Goal: Task Accomplishment & Management: Complete application form

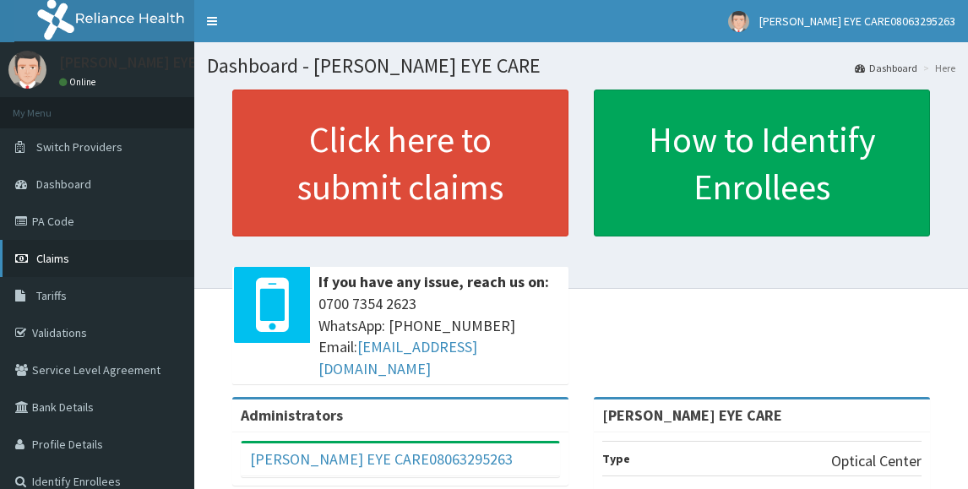
click at [66, 253] on span "Claims" at bounding box center [52, 258] width 33 height 15
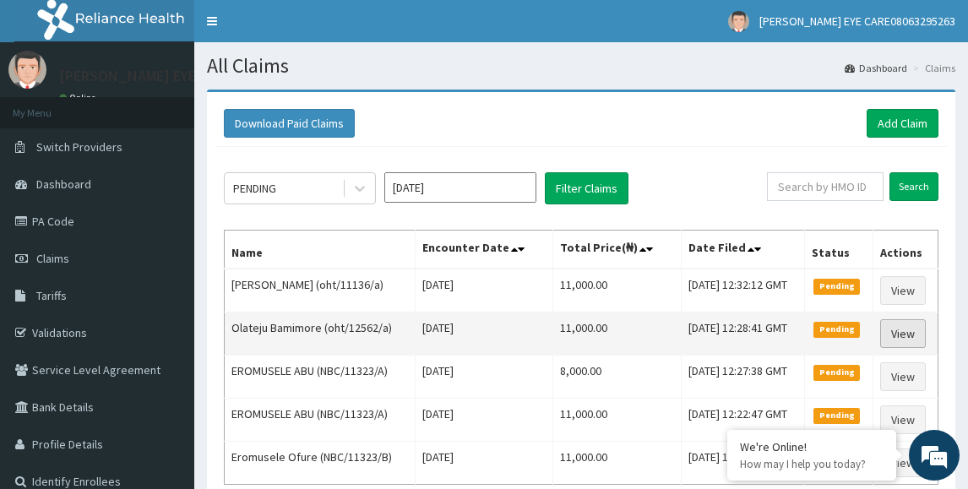
click at [914, 327] on link "View" at bounding box center [903, 333] width 46 height 29
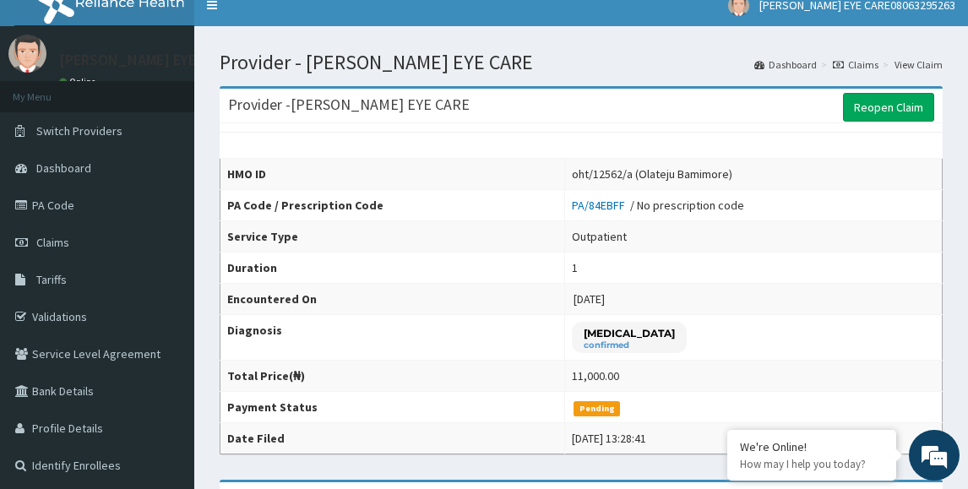
scroll to position [12, 0]
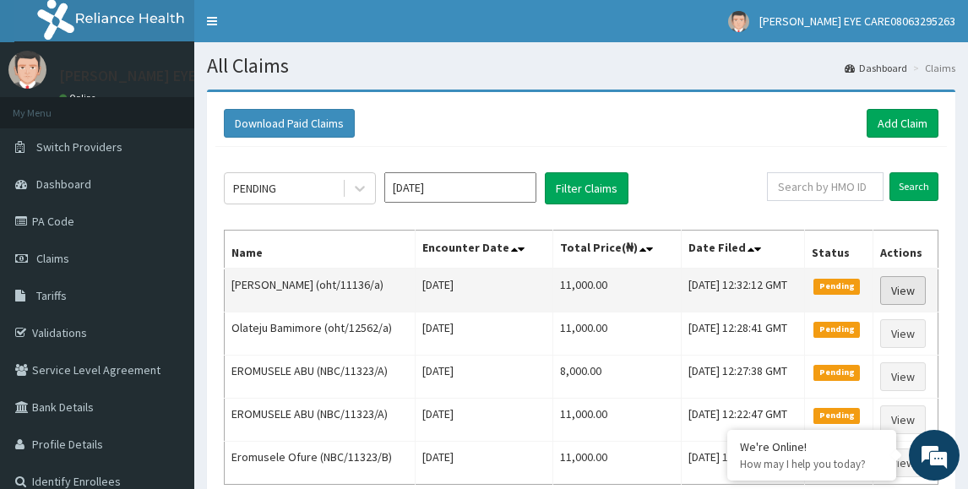
click at [919, 290] on link "View" at bounding box center [903, 290] width 46 height 29
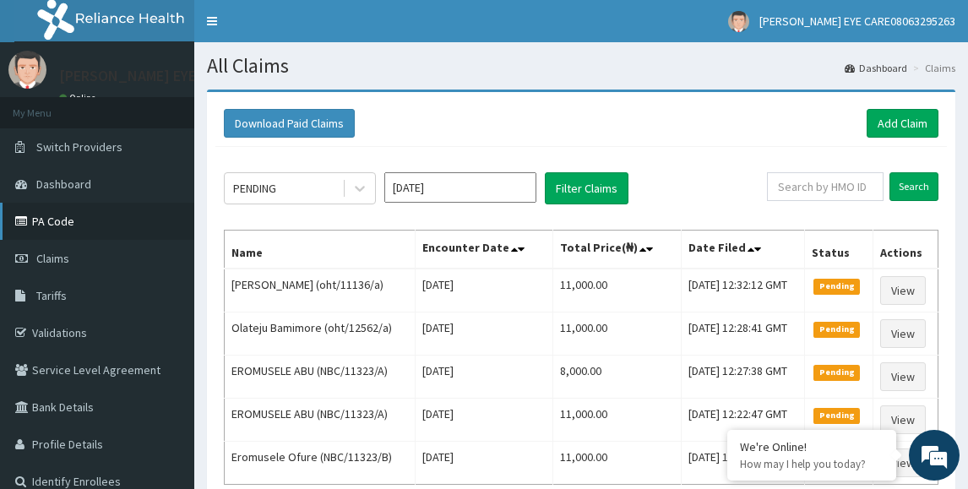
click at [41, 230] on link "PA Code" at bounding box center [97, 221] width 194 height 37
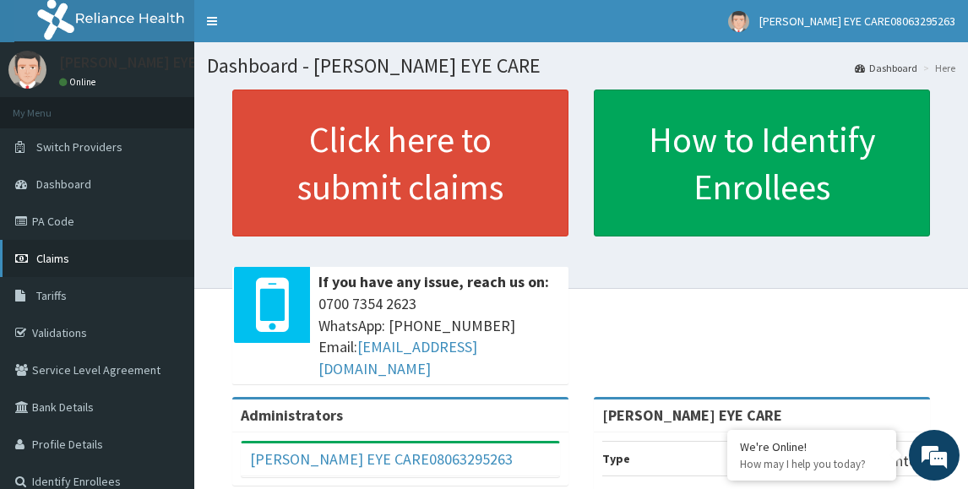
click at [61, 262] on span "Claims" at bounding box center [52, 258] width 33 height 15
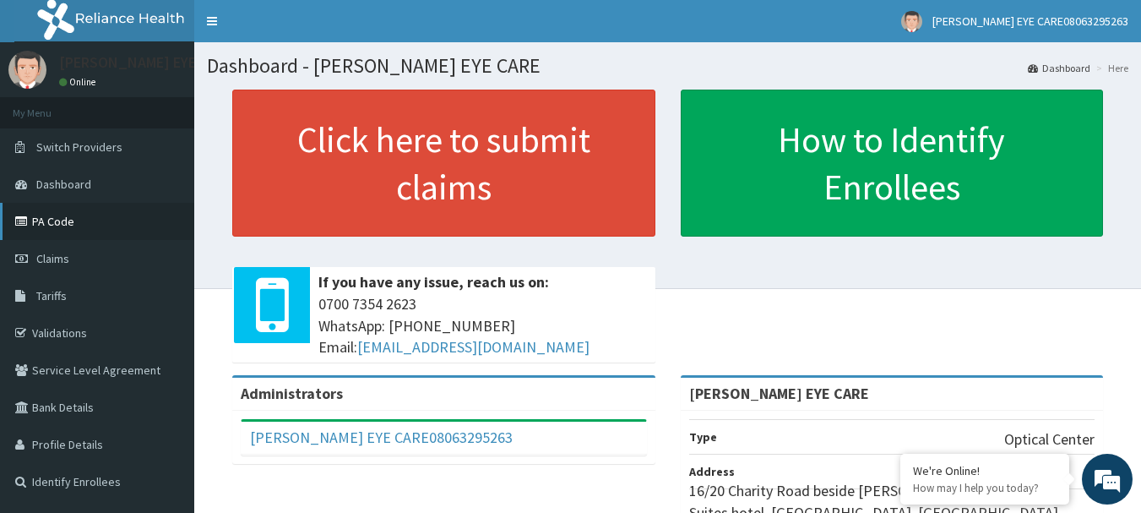
click at [55, 217] on link "PA Code" at bounding box center [97, 221] width 194 height 37
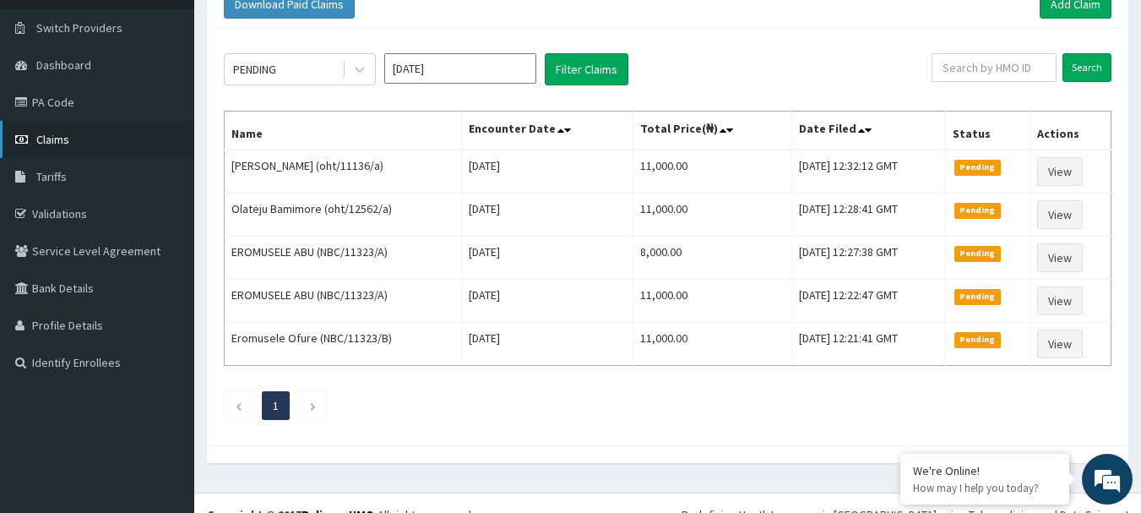
click at [68, 147] on link "Claims" at bounding box center [97, 139] width 194 height 37
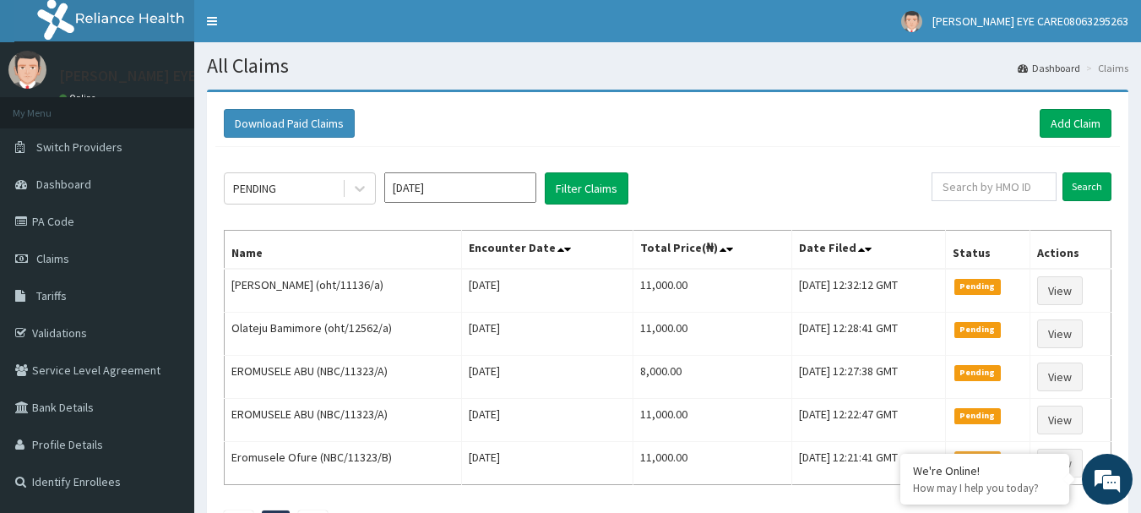
drag, startPoint x: 671, startPoint y: 6, endPoint x: 804, endPoint y: 87, distance: 155.4
click at [804, 87] on section "Download Paid Claims Add Claim × Note you can only download claims within a max…" at bounding box center [667, 344] width 946 height 534
click at [1055, 129] on link "Add Claim" at bounding box center [1075, 123] width 72 height 29
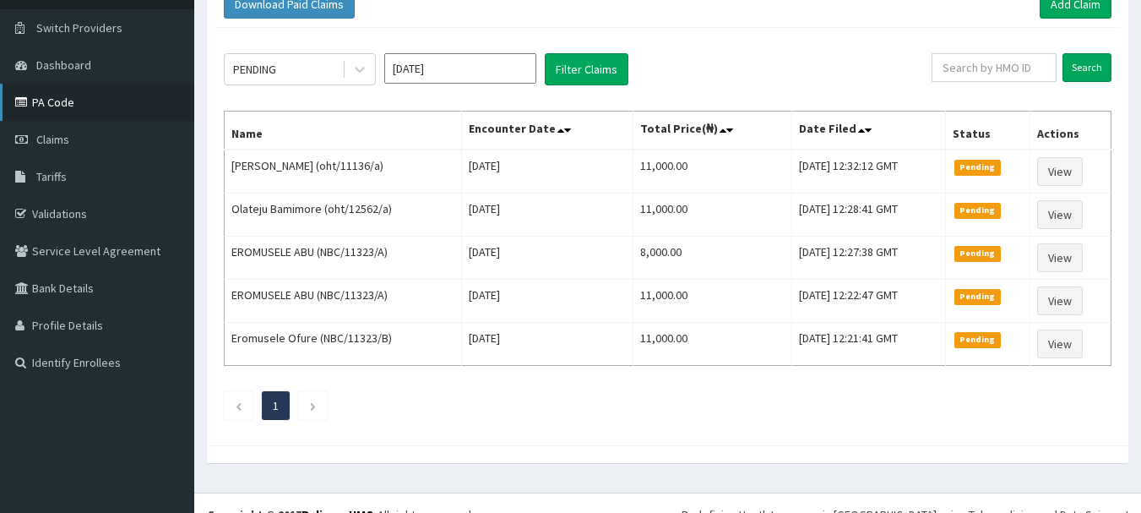
click at [67, 108] on link "PA Code" at bounding box center [97, 102] width 194 height 37
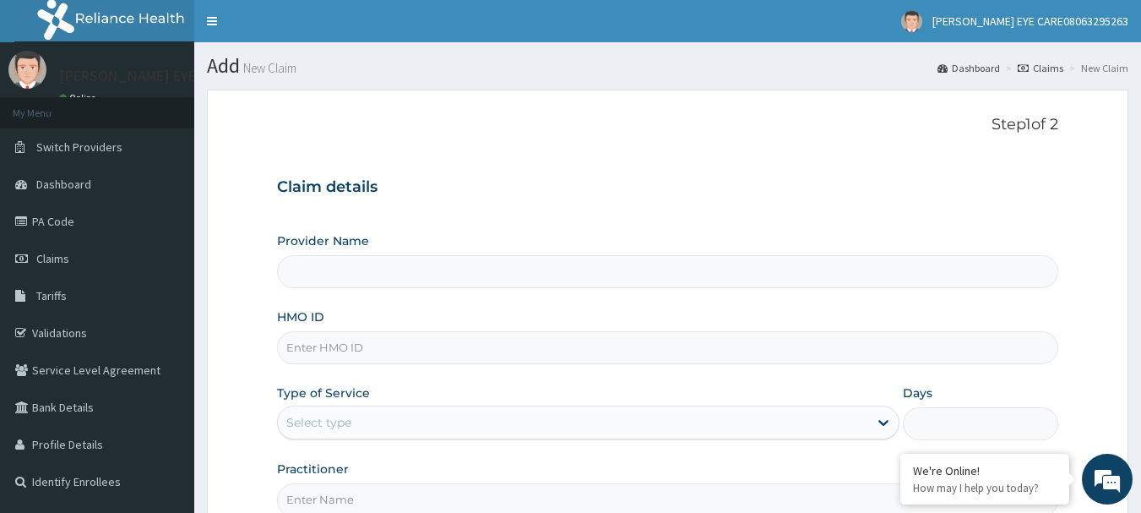
type input "[PERSON_NAME] EYE CARE"
click at [515, 355] on input "HMO ID" at bounding box center [668, 347] width 782 height 33
paste input "oht/11136/a"
type input "oht/11136/a"
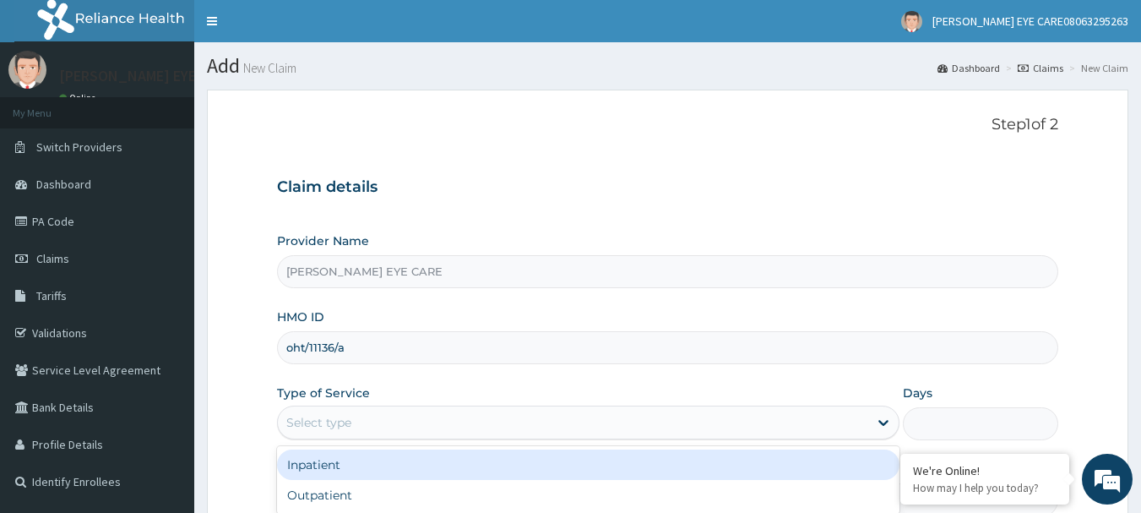
click at [442, 434] on div "Select type" at bounding box center [573, 422] width 590 height 27
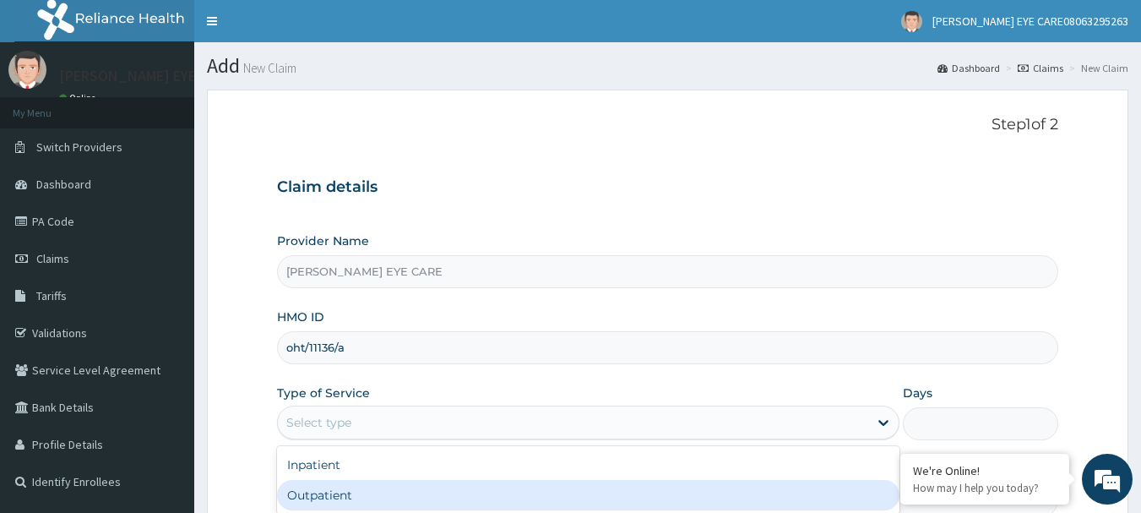
click at [383, 498] on div "Outpatient" at bounding box center [588, 495] width 622 height 30
type input "1"
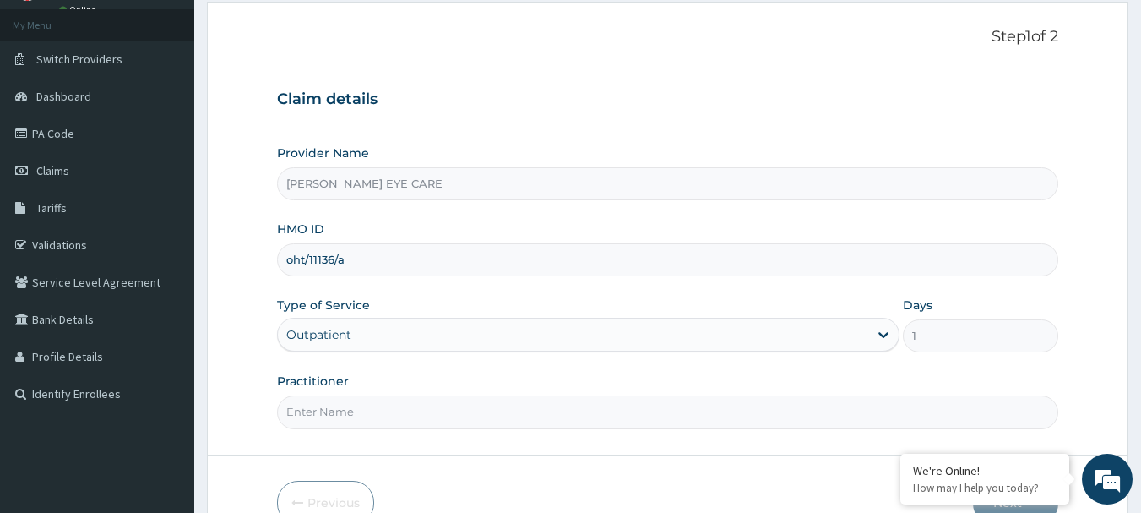
scroll to position [89, 0]
click at [746, 405] on input "Practitioner" at bounding box center [668, 410] width 782 height 33
type input "d"
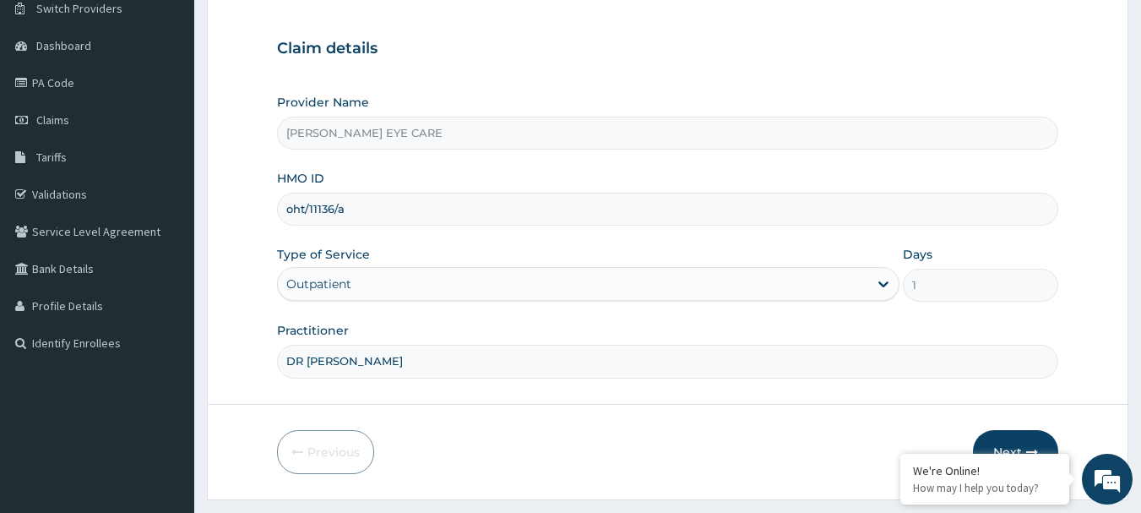
scroll to position [182, 0]
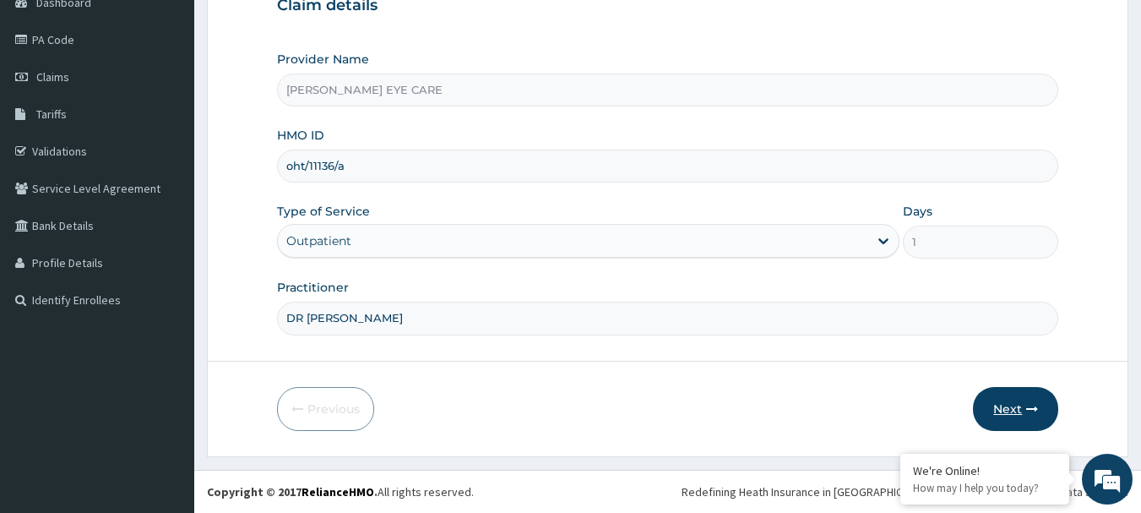
type input "DR [PERSON_NAME]"
click at [1018, 413] on button "Next" at bounding box center [1015, 409] width 85 height 44
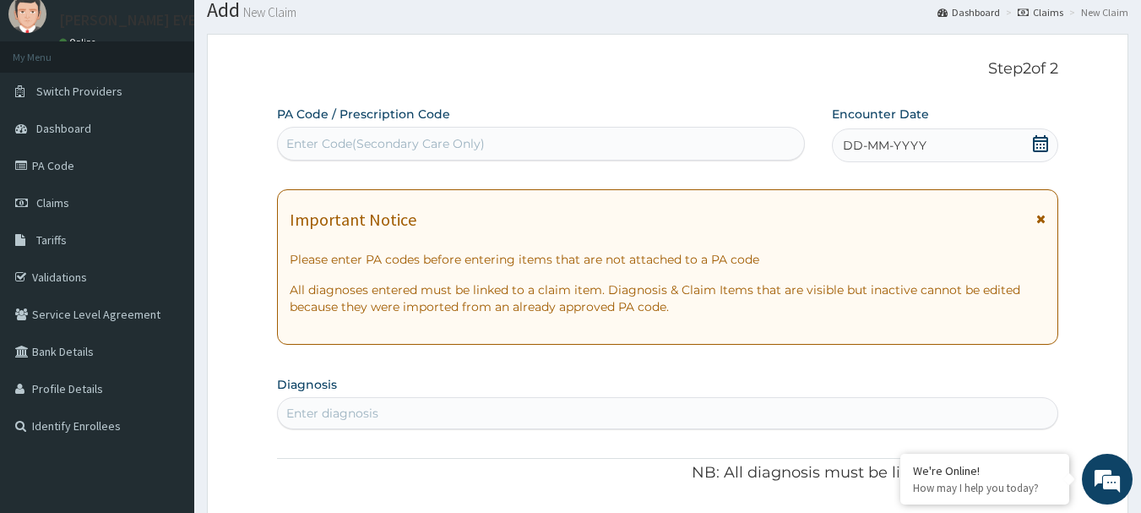
scroll to position [0, 0]
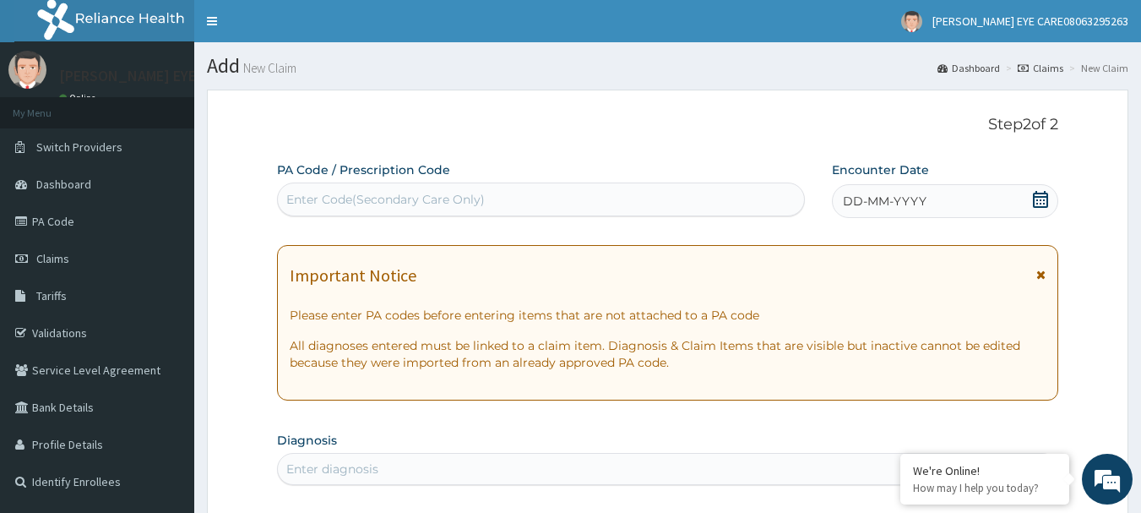
click at [592, 196] on div "Enter Code(Secondary Care Only)" at bounding box center [541, 199] width 527 height 27
paste input "PA/1AF181"
type input "PA/1AF181"
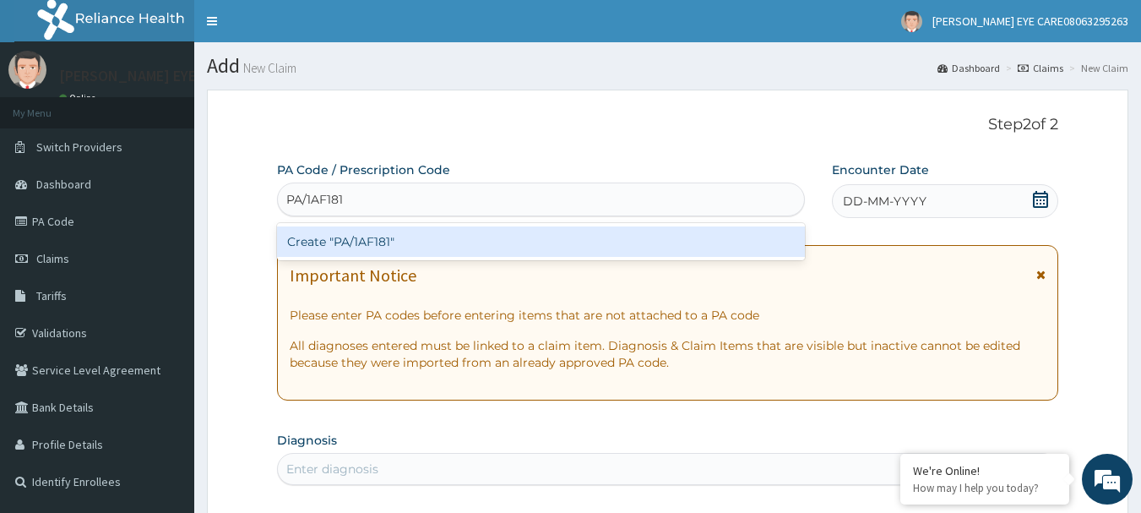
click at [406, 247] on div "Create "PA/1AF181"" at bounding box center [541, 241] width 529 height 30
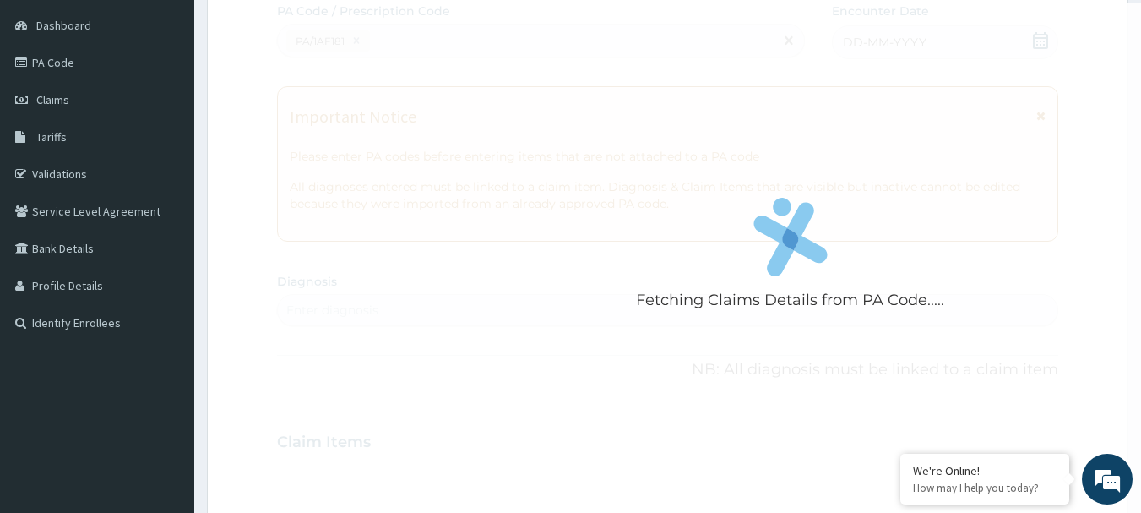
scroll to position [170, 0]
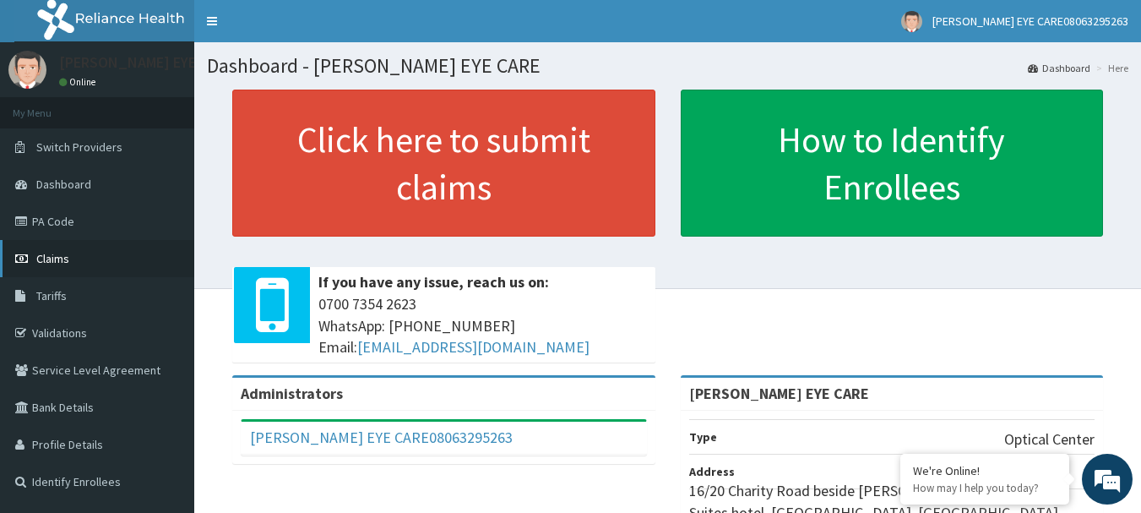
click at [78, 268] on link "Claims" at bounding box center [97, 258] width 194 height 37
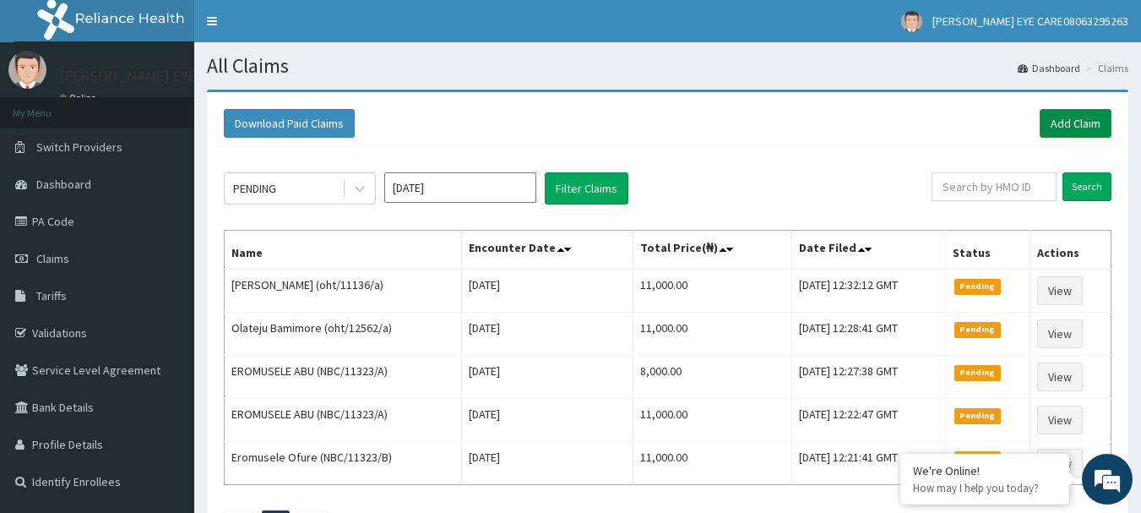
click at [1070, 128] on link "Add Claim" at bounding box center [1075, 123] width 72 height 29
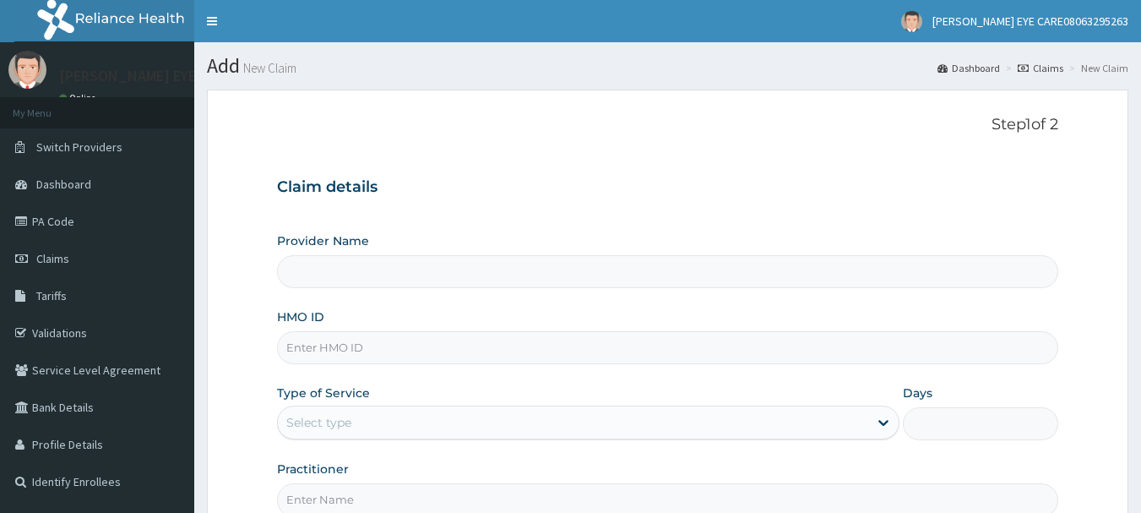
type input "[PERSON_NAME] EYE CARE"
click at [358, 343] on input "HMO ID" at bounding box center [668, 347] width 782 height 33
paste input "oht/11136/a"
type input "oht/11136/a"
click at [426, 414] on div "Select type" at bounding box center [573, 422] width 590 height 27
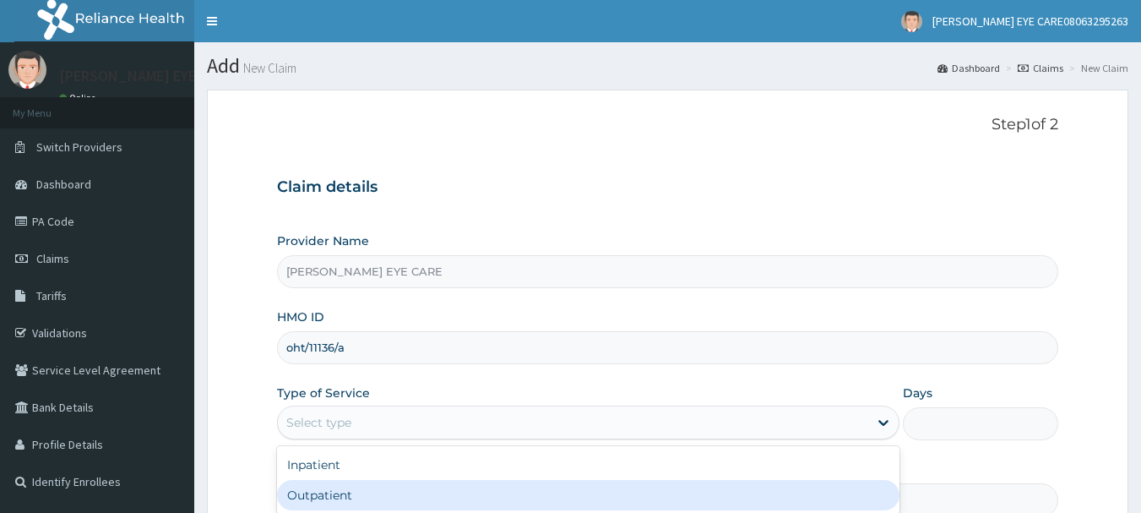
click at [394, 481] on div "Outpatient" at bounding box center [588, 495] width 622 height 30
type input "1"
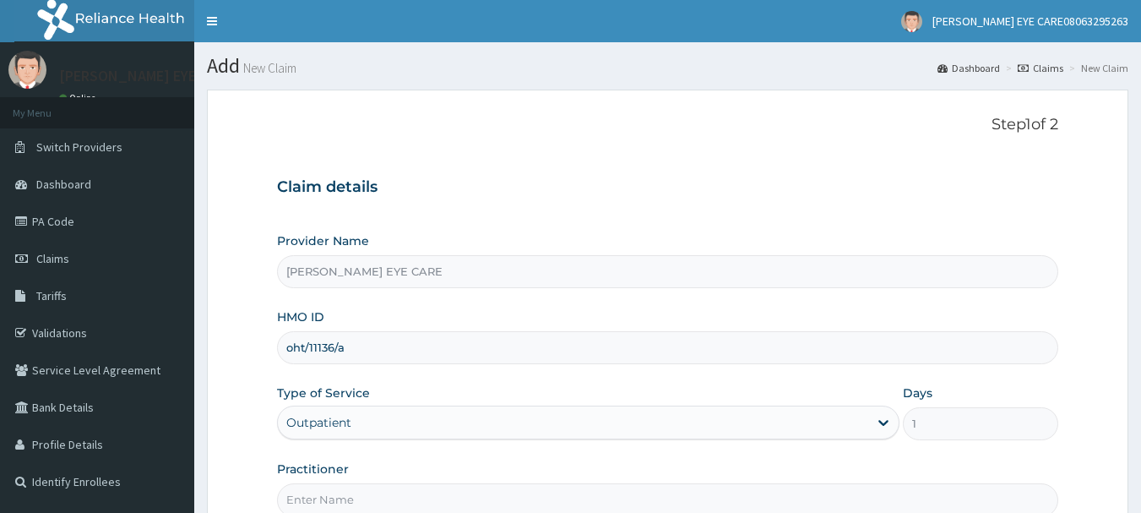
click at [401, 494] on input "Practitioner" at bounding box center [668, 499] width 782 height 33
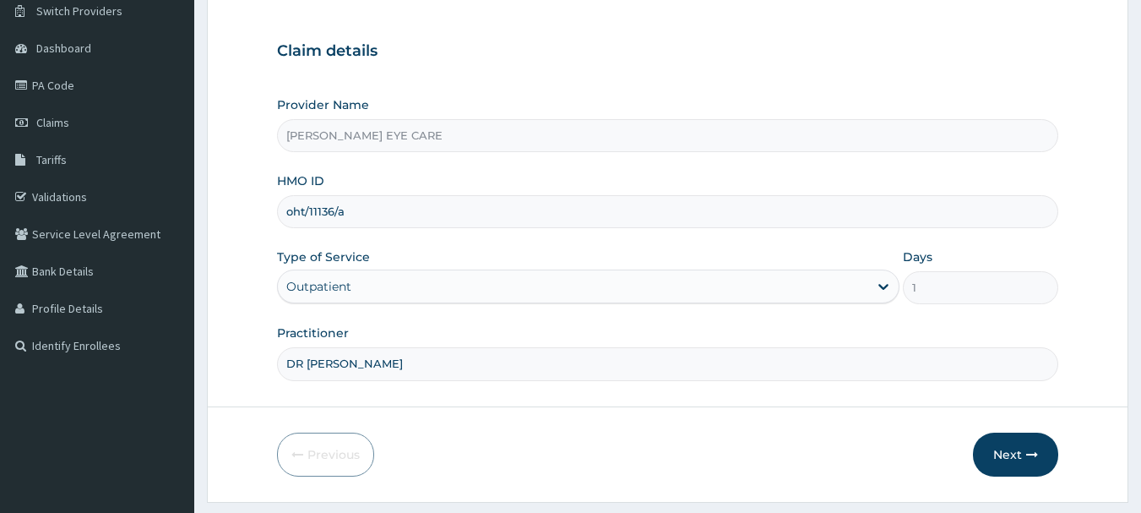
scroll to position [182, 0]
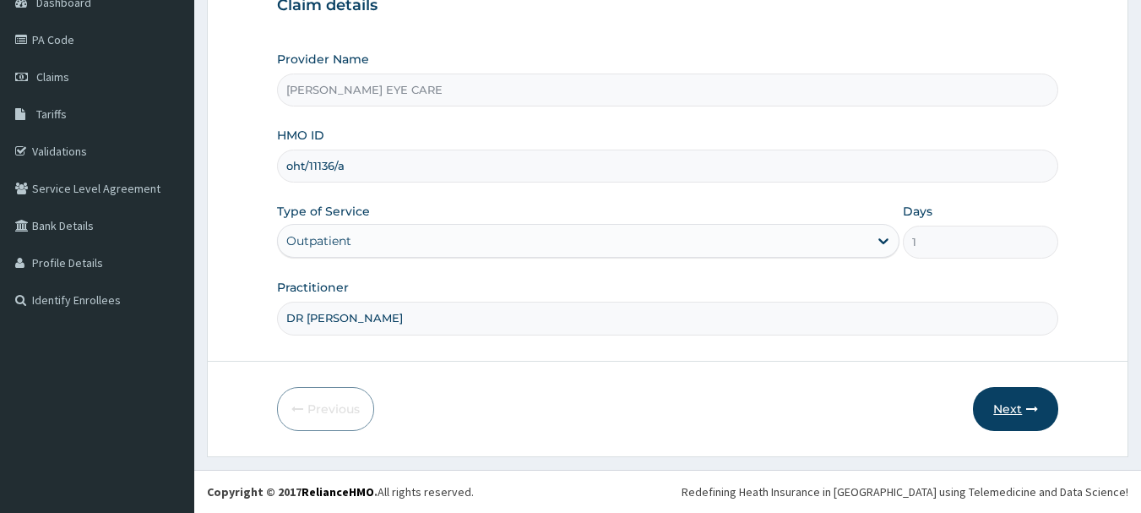
type input "DR [PERSON_NAME]"
click at [1017, 416] on button "Next" at bounding box center [1015, 409] width 85 height 44
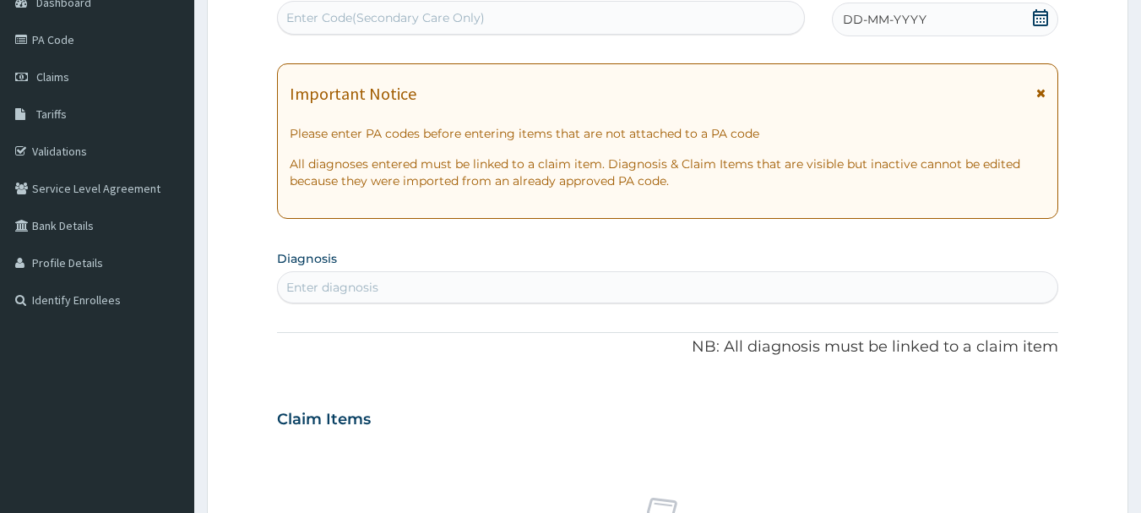
click at [1016, 416] on div "Claim Items" at bounding box center [668, 415] width 782 height 44
click at [569, 19] on div "Enter Code(Secondary Care Only)" at bounding box center [541, 17] width 527 height 27
paste input "PA/1AF181"
type input "PA/1AF181"
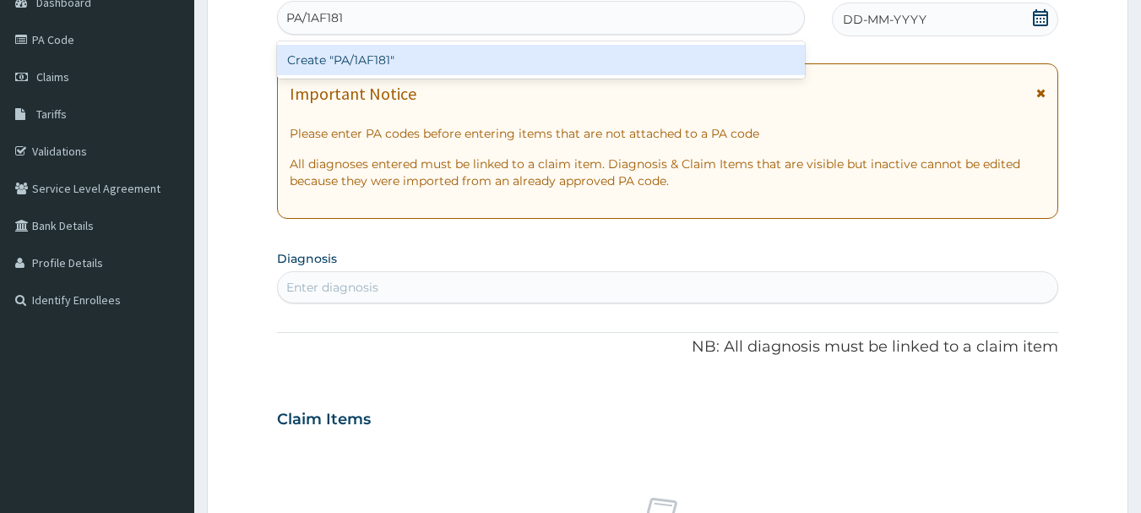
click at [360, 62] on div "Create "PA/1AF181"" at bounding box center [541, 60] width 529 height 30
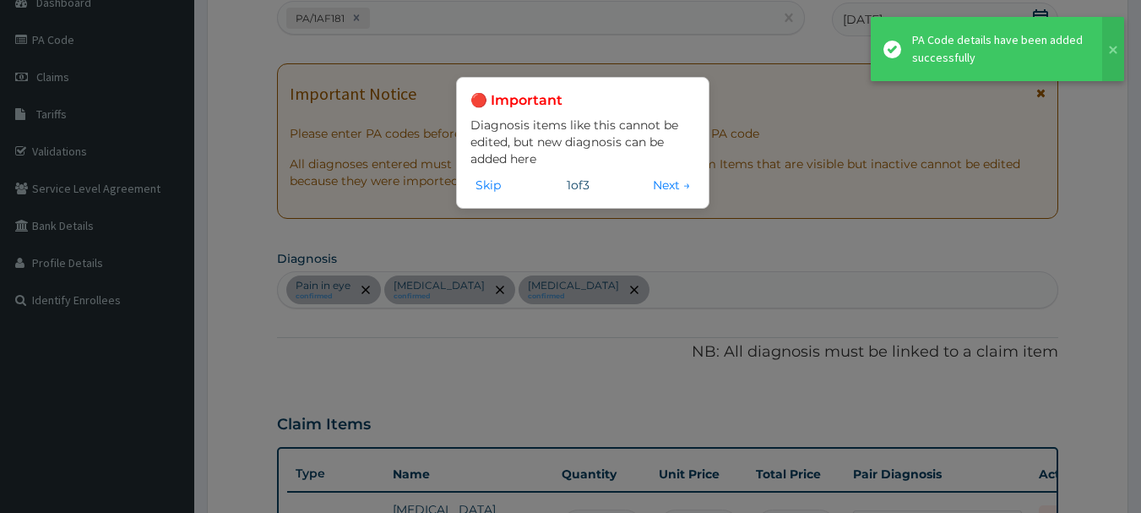
scroll to position [572, 0]
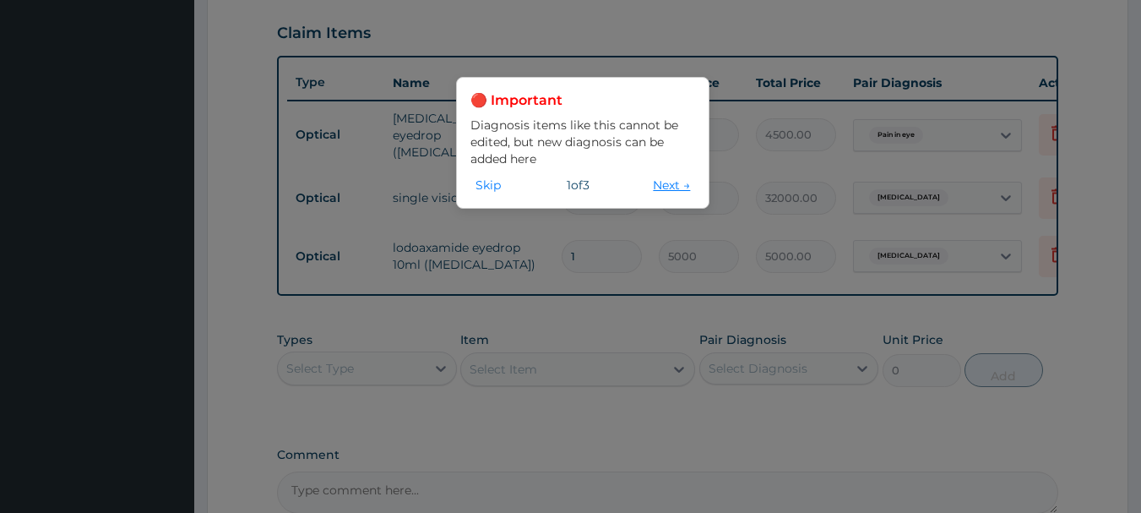
click at [654, 182] on button "Next →" at bounding box center [671, 185] width 47 height 19
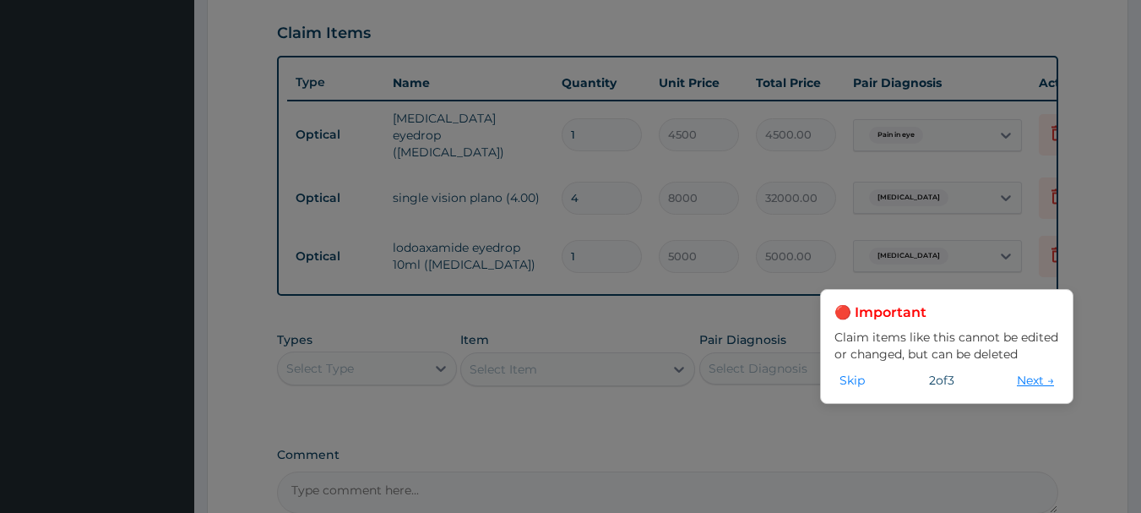
click at [1020, 377] on button "Next →" at bounding box center [1034, 380] width 47 height 19
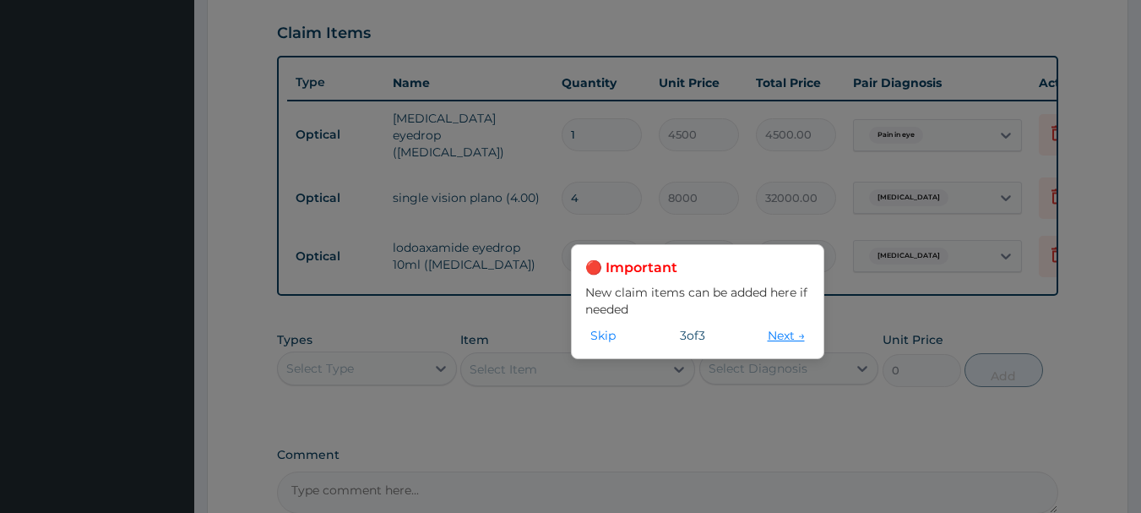
click at [784, 335] on button "Next →" at bounding box center [785, 335] width 47 height 19
